Goal: Task Accomplishment & Management: Manage account settings

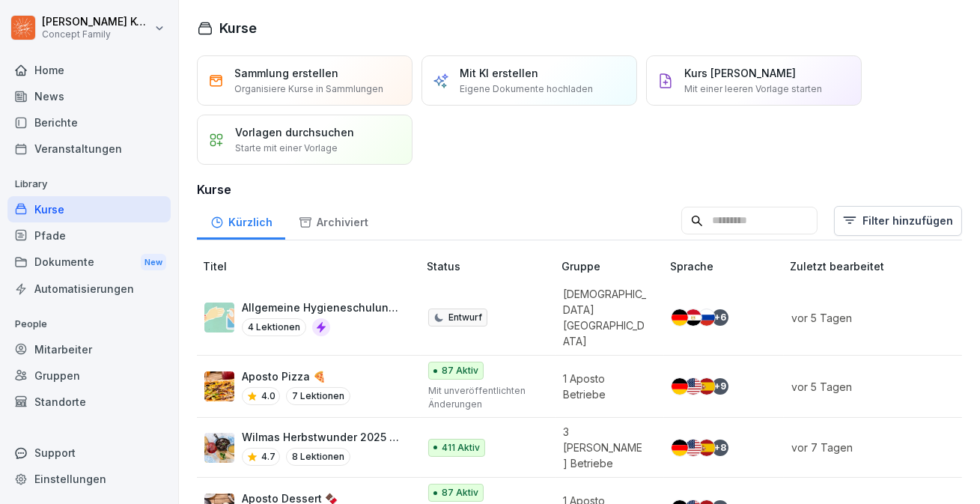
click at [58, 352] on div "Mitarbeiter" at bounding box center [88, 349] width 163 height 26
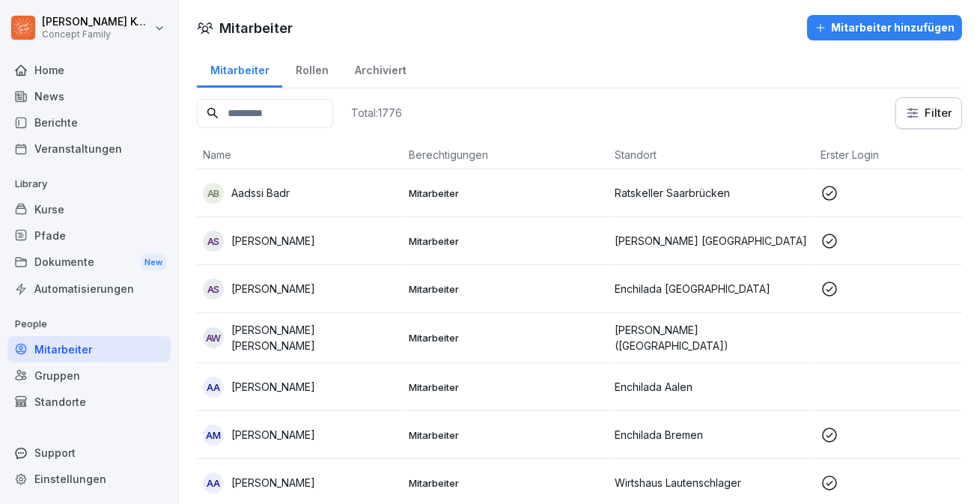
click at [269, 115] on input at bounding box center [265, 113] width 136 height 29
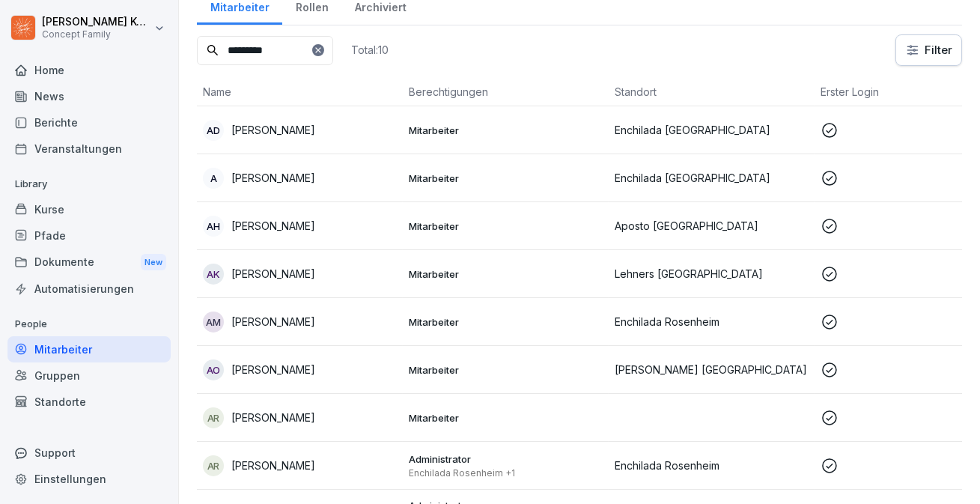
scroll to position [75, 0]
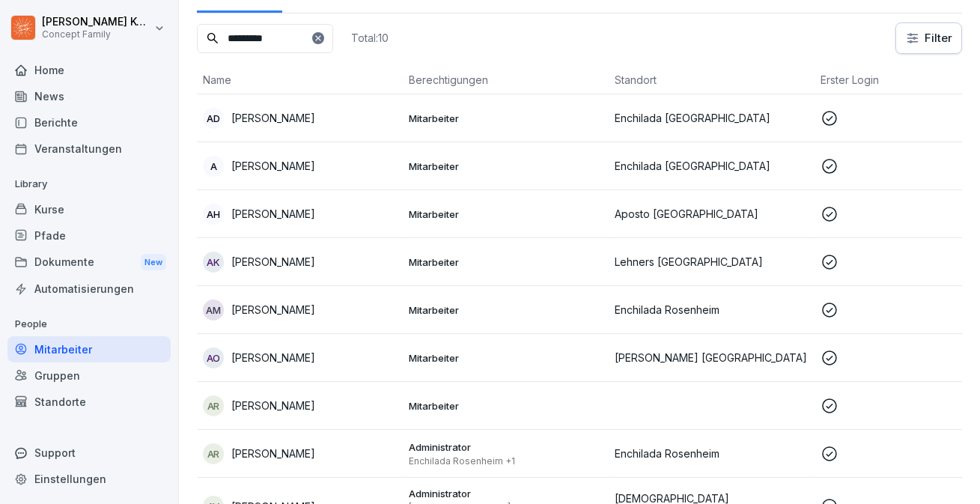
type input "*********"
click at [316, 398] on div "AR [PERSON_NAME]" at bounding box center [300, 405] width 194 height 21
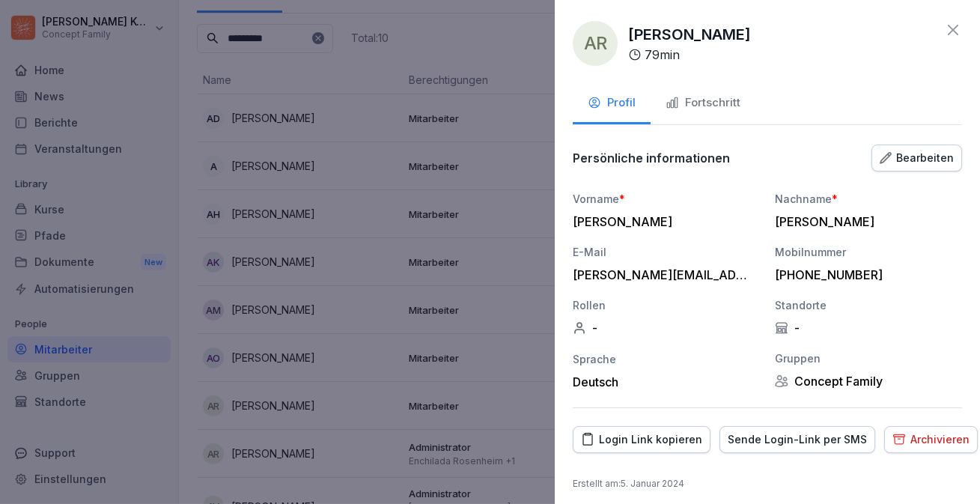
scroll to position [6, 0]
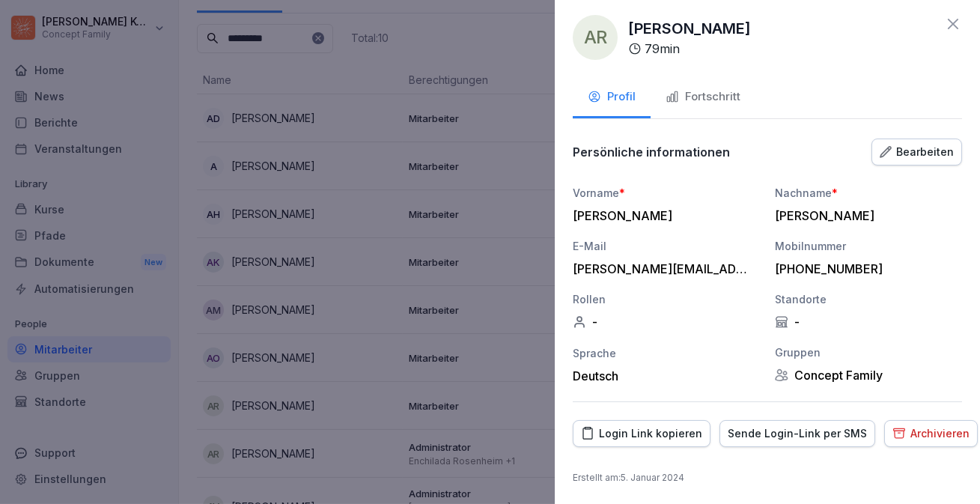
click at [668, 426] on div "Login Link kopieren" at bounding box center [641, 433] width 121 height 16
click at [919, 153] on div "Bearbeiten" at bounding box center [917, 152] width 74 height 16
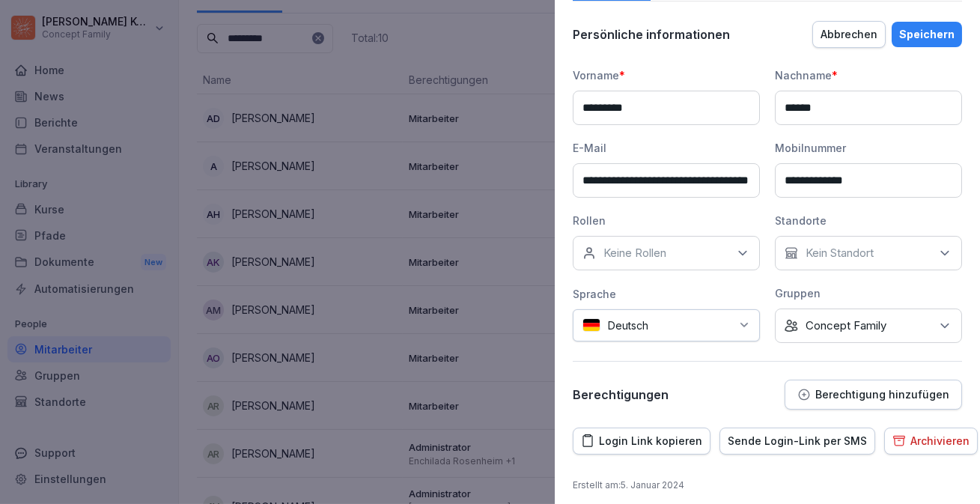
scroll to position [124, 0]
click at [885, 382] on button "Berechtigung hinzufügen" at bounding box center [873, 394] width 177 height 30
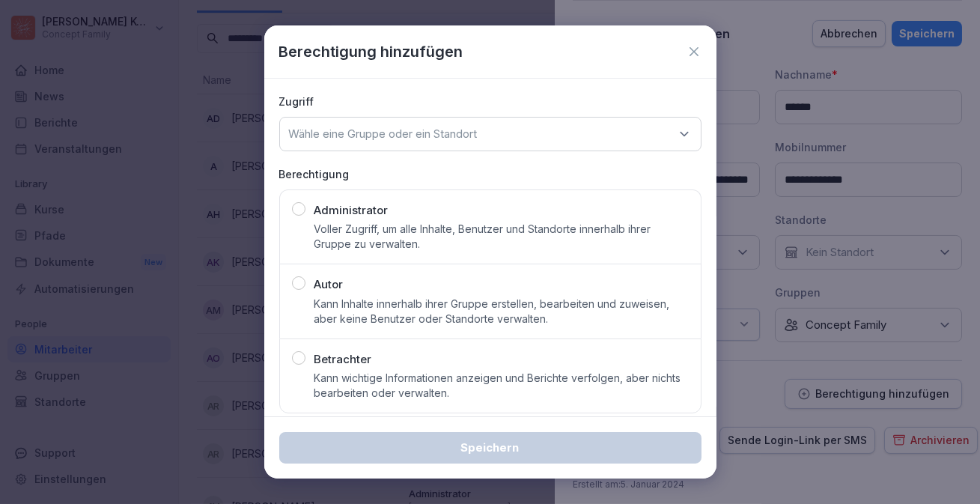
click at [325, 276] on p "Autor" at bounding box center [328, 284] width 29 height 17
click at [410, 127] on p "Wähle eine Gruppe oder ein Standort" at bounding box center [383, 134] width 189 height 15
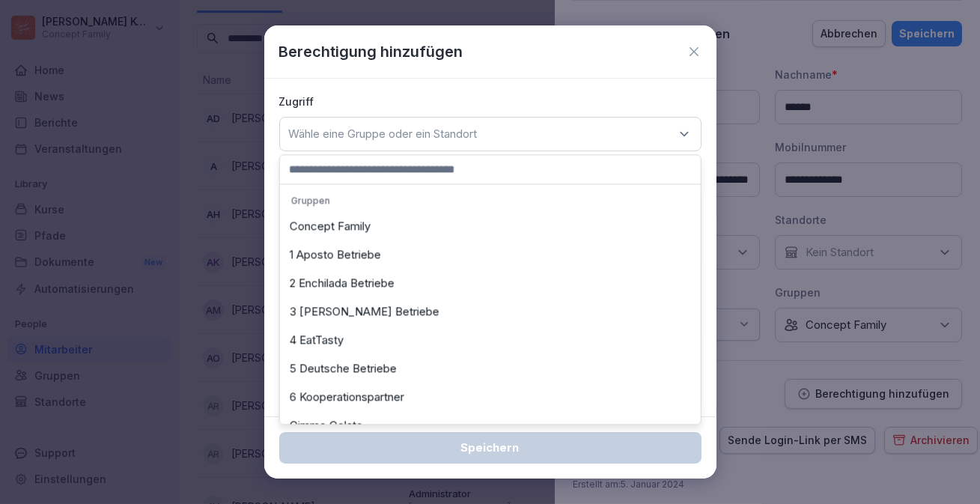
click at [354, 222] on div "Concept Family" at bounding box center [490, 226] width 413 height 28
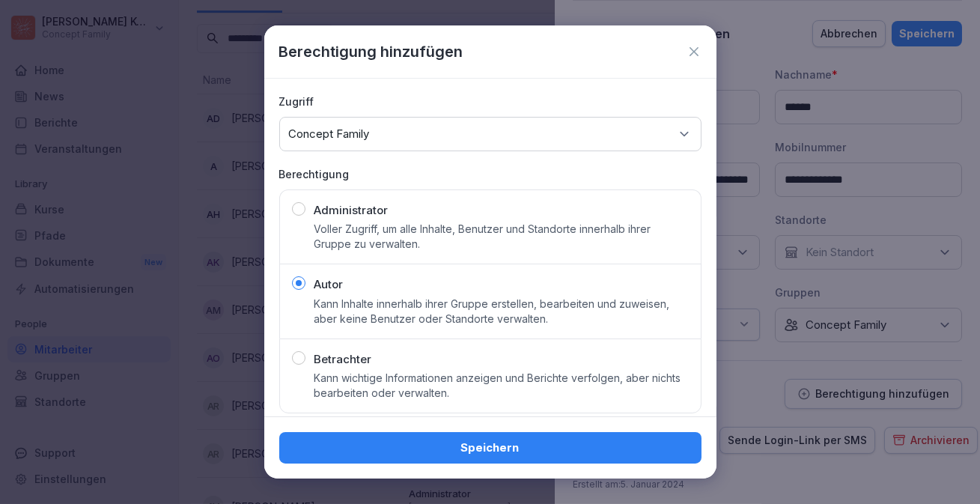
scroll to position [10, 0]
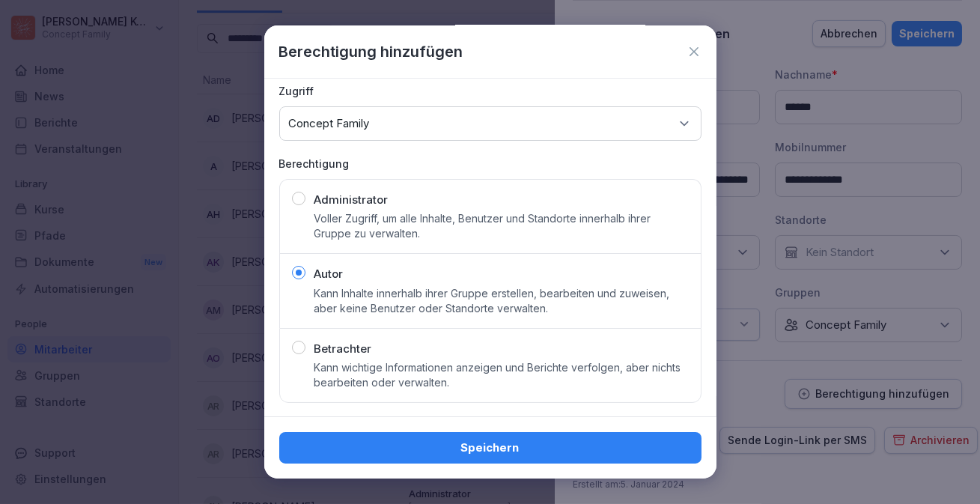
click at [443, 438] on button "Speichern" at bounding box center [490, 447] width 422 height 31
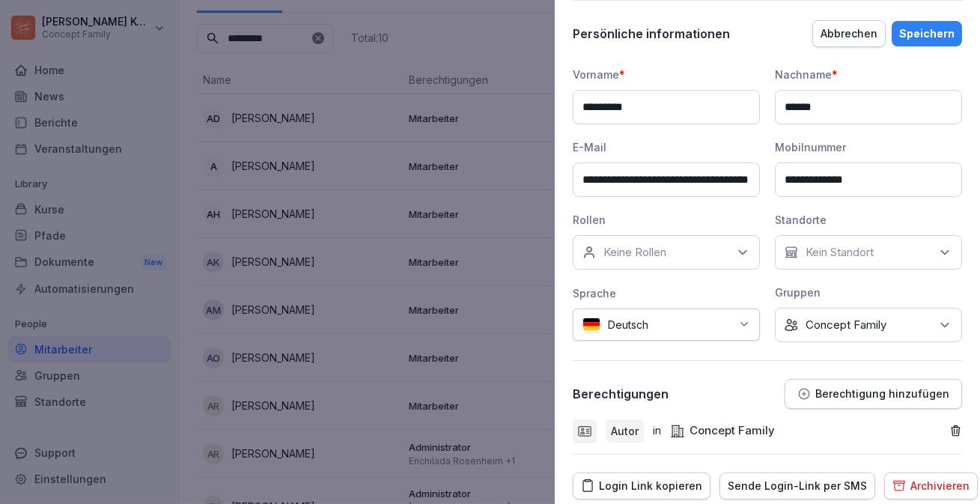
scroll to position [0, 39]
drag, startPoint x: 677, startPoint y: 178, endPoint x: 857, endPoint y: 180, distance: 179.7
click at [857, 180] on div "**********" at bounding box center [767, 205] width 389 height 276
type input "**********"
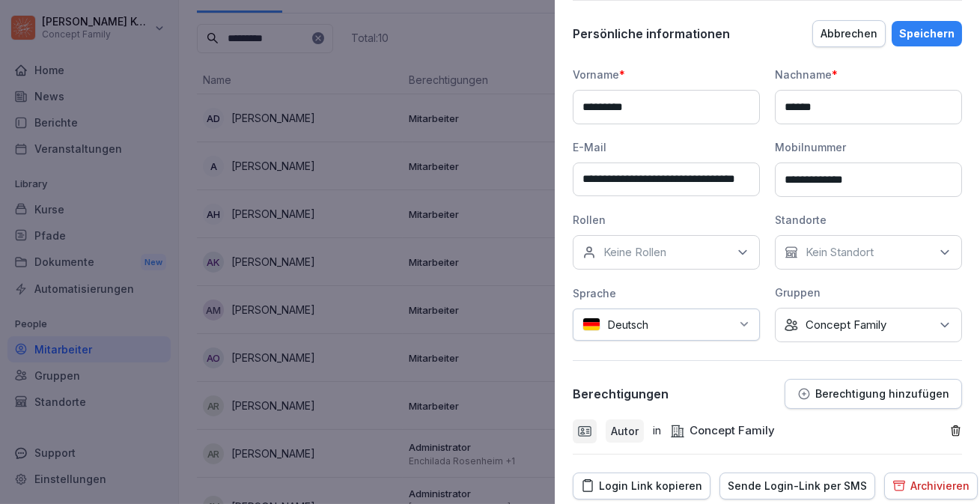
click at [949, 33] on div "Speichern" at bounding box center [926, 33] width 55 height 16
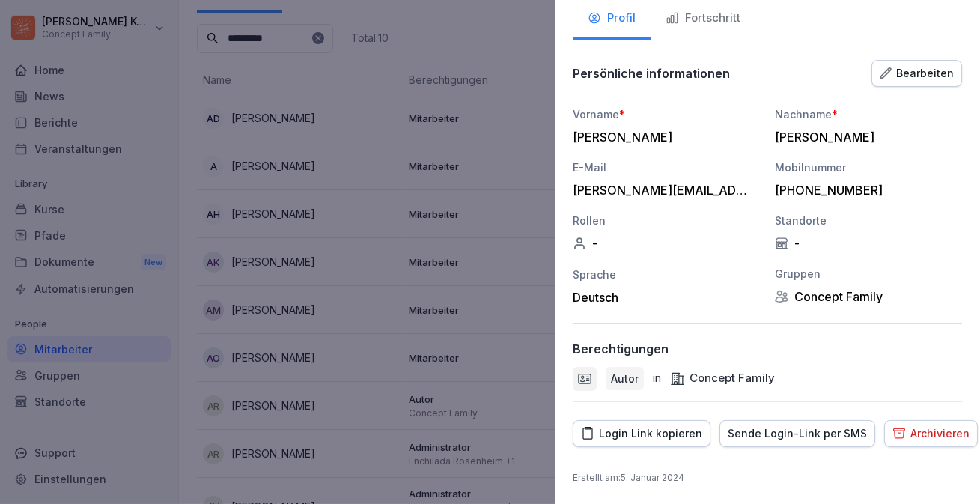
click at [655, 431] on div "Login Link kopieren" at bounding box center [641, 433] width 121 height 16
